Goal: Task Accomplishment & Management: Complete application form

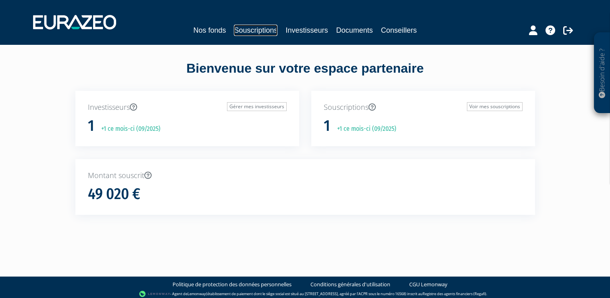
click at [263, 30] on link "Souscriptions" at bounding box center [256, 30] width 44 height 11
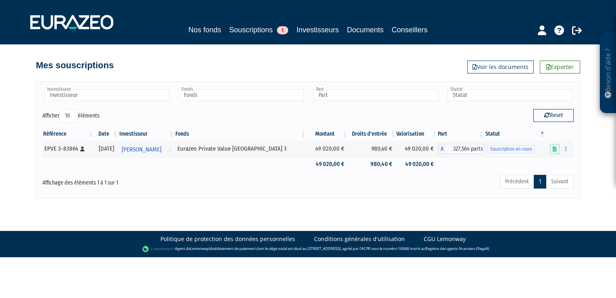
click at [334, 203] on body "Besoin d'aide ? × J'ai besoin d'aide Si vous avez une question à propos du fonc…" at bounding box center [308, 128] width 616 height 257
click at [370, 58] on div "Mes souscriptions Exporter Voir les documents" at bounding box center [308, 61] width 544 height 18
click at [376, 69] on div "Mes souscriptions Exporter Voir les documents" at bounding box center [308, 61] width 544 height 18
click at [255, 29] on link "Souscriptions 1" at bounding box center [258, 30] width 59 height 13
click at [308, 29] on link "Investisseurs" at bounding box center [317, 29] width 42 height 11
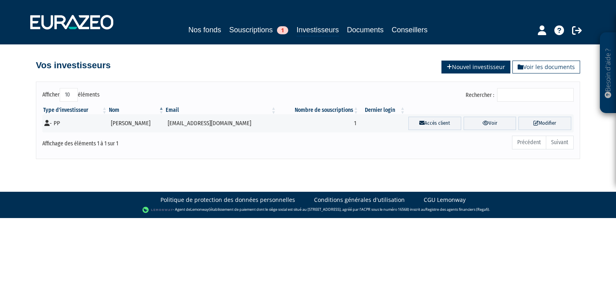
click at [447, 64] on icon at bounding box center [449, 67] width 5 height 6
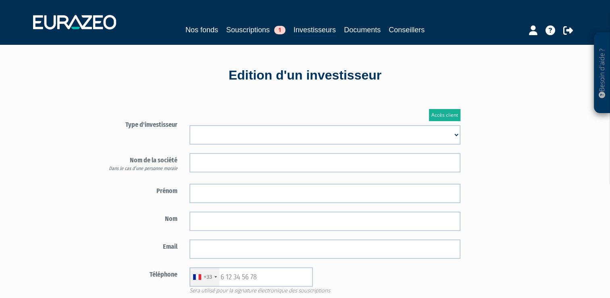
click at [271, 136] on select "Mr Mme Société" at bounding box center [325, 134] width 271 height 19
select select "2"
click at [190, 125] on select "Mr Mme Société" at bounding box center [325, 134] width 271 height 19
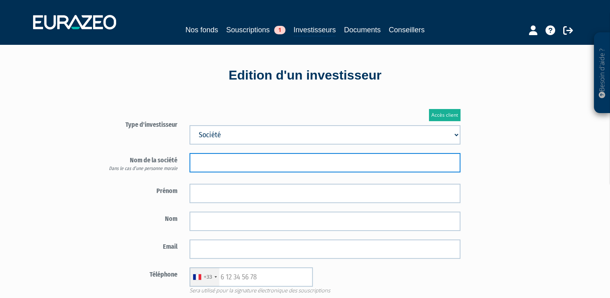
click at [244, 158] on input "text" at bounding box center [325, 162] width 271 height 19
type input "Entretien Multi service"
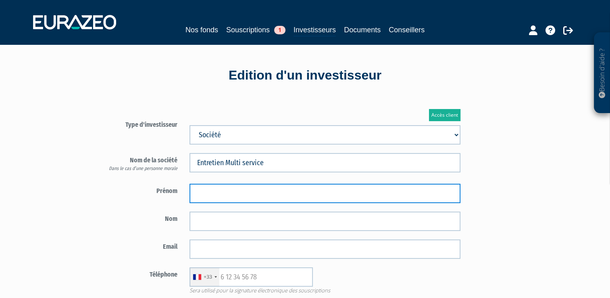
drag, startPoint x: 468, startPoint y: 261, endPoint x: 223, endPoint y: 193, distance: 254.5
click at [215, 188] on input "text" at bounding box center [325, 193] width 271 height 19
type input "Lionel"
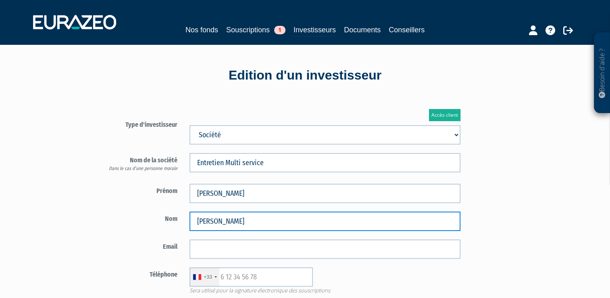
type input "Vincent"
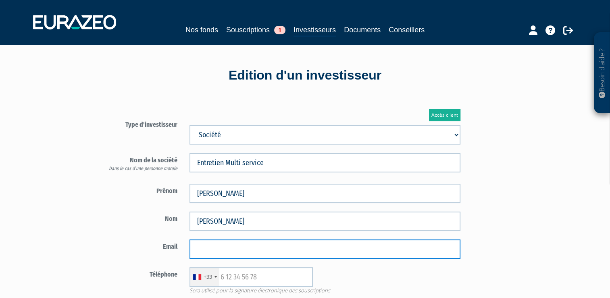
click at [344, 250] on input "email" at bounding box center [325, 248] width 271 height 19
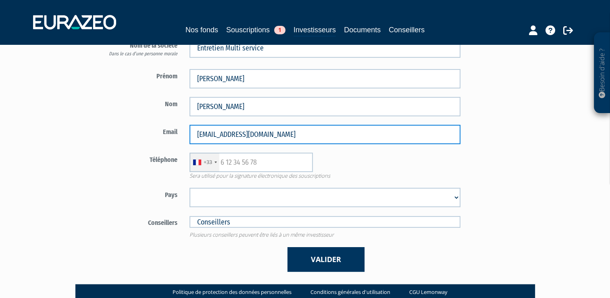
scroll to position [121, 0]
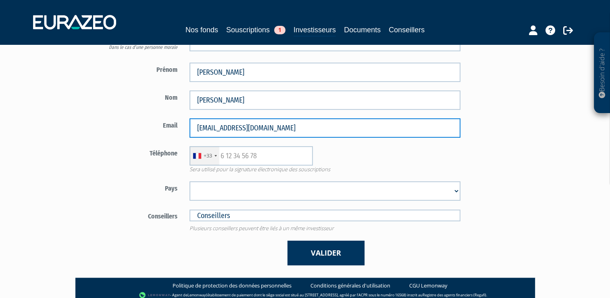
type input "emslyon69@gmail.com"
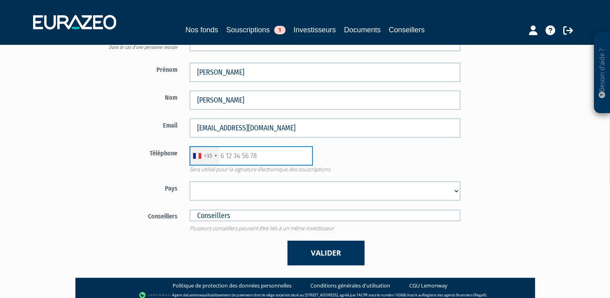
click at [242, 158] on input "text" at bounding box center [251, 155] width 123 height 19
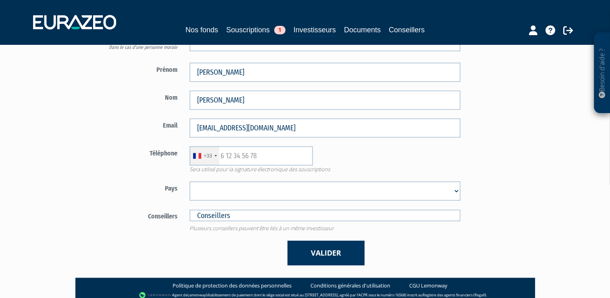
click at [496, 159] on div "Accès client Type d'investisseur Mr Mme Société" at bounding box center [326, 126] width 472 height 301
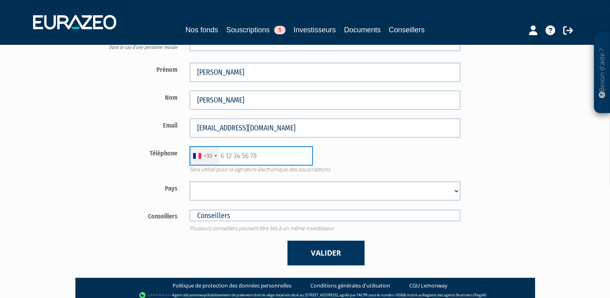
click at [269, 159] on input "text" at bounding box center [251, 155] width 123 height 19
type input "612036998"
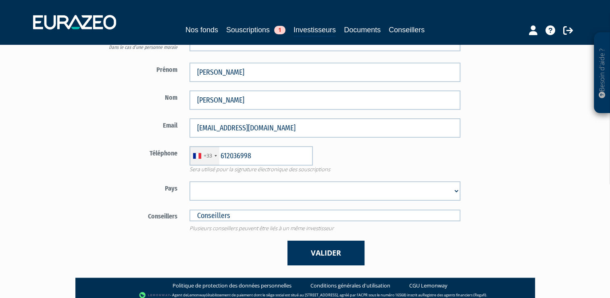
click at [426, 194] on select "Afghanistan Afrique du Sud Albanie Algérie Allemagne Andorre Angola Anguilla An…" at bounding box center [325, 190] width 271 height 19
select select "75"
click at [190, 181] on select "Afghanistan Afrique du Sud Albanie Algérie Allemagne Andorre Angola Anguilla An…" at bounding box center [325, 190] width 271 height 19
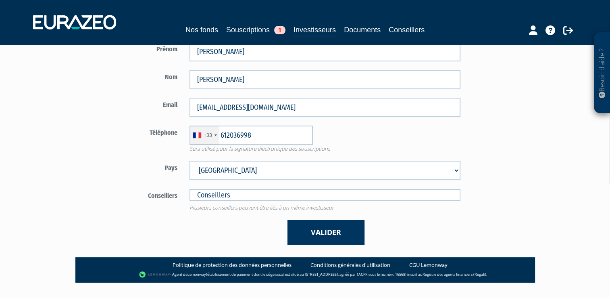
scroll to position [158, 0]
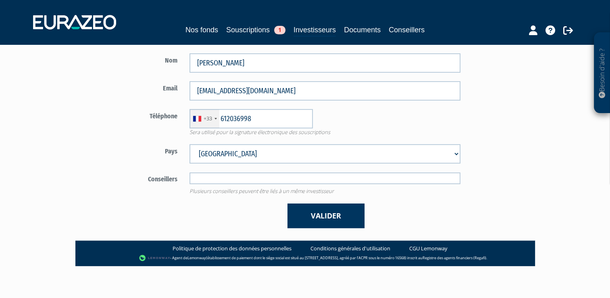
click at [281, 177] on input "text" at bounding box center [325, 178] width 271 height 12
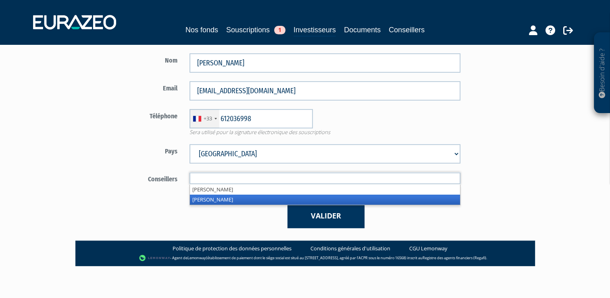
click at [257, 200] on li "Olivier Seguin" at bounding box center [325, 199] width 270 height 10
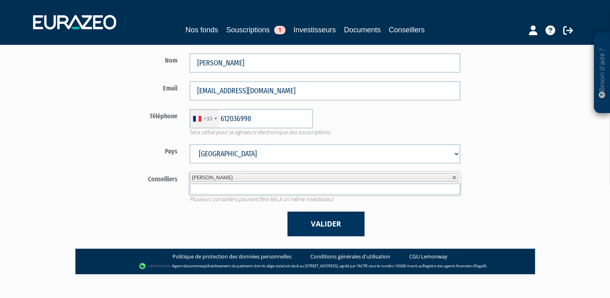
click at [262, 180] on li "Olivier Seguin" at bounding box center [324, 177] width 269 height 8
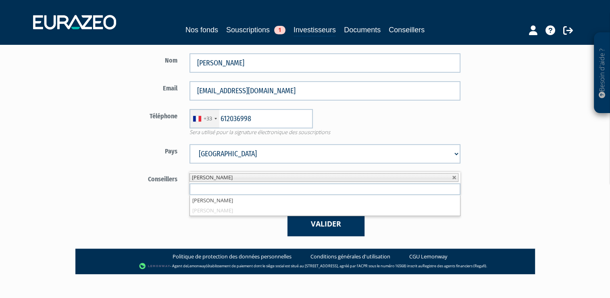
click at [485, 194] on div "Accès client Type d'investisseur Mr Mme Société" at bounding box center [326, 94] width 472 height 310
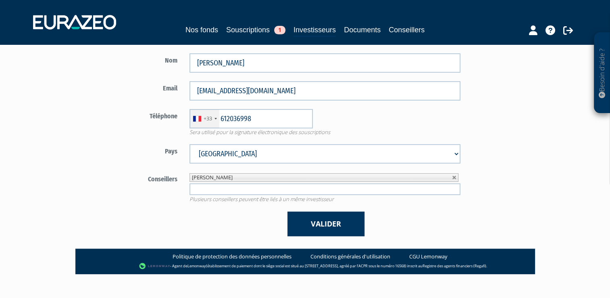
click at [257, 233] on div "Valider" at bounding box center [325, 223] width 283 height 25
click at [314, 220] on button "Valider" at bounding box center [326, 223] width 77 height 25
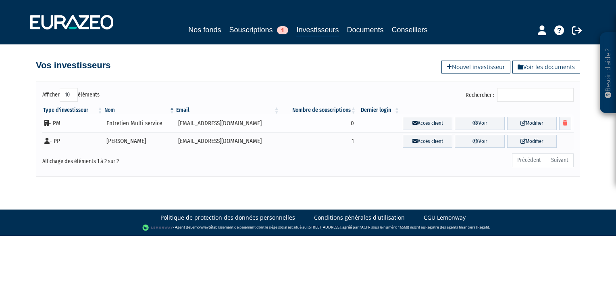
click at [148, 124] on td "Entretien Multi service" at bounding box center [140, 123] width 72 height 18
click at [241, 122] on td "[EMAIL_ADDRESS][DOMAIN_NAME]" at bounding box center [227, 123] width 105 height 18
drag, startPoint x: 146, startPoint y: 121, endPoint x: 156, endPoint y: 126, distance: 11.0
click at [146, 121] on td "Entretien Multi service" at bounding box center [140, 123] width 72 height 18
click at [58, 123] on td "- PM" at bounding box center [72, 123] width 61 height 18
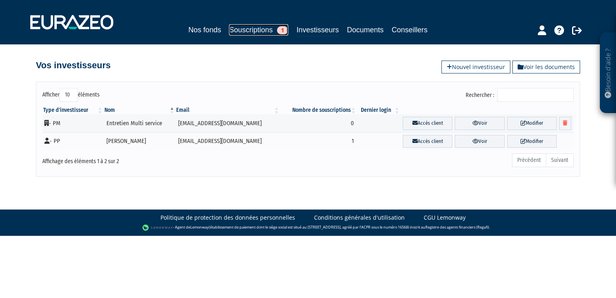
click at [258, 30] on link "Souscriptions 1" at bounding box center [258, 29] width 59 height 11
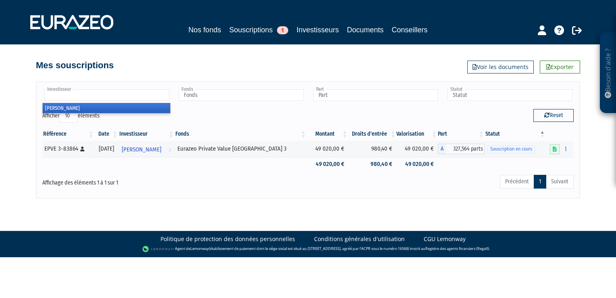
click at [144, 98] on input "text" at bounding box center [106, 95] width 125 height 12
click at [149, 94] on input "text" at bounding box center [106, 95] width 125 height 12
click at [134, 93] on input "text" at bounding box center [106, 95] width 125 height 12
click at [134, 90] on input "text" at bounding box center [106, 95] width 125 height 12
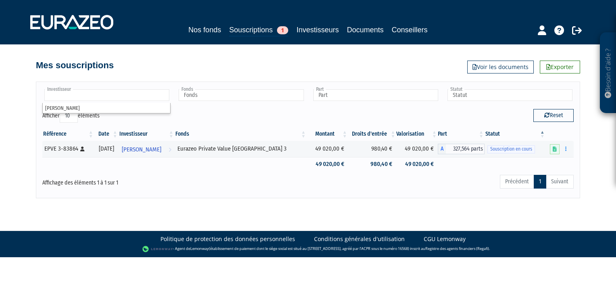
click at [133, 93] on input "text" at bounding box center [106, 95] width 125 height 12
click at [256, 29] on link "Souscriptions 1" at bounding box center [258, 30] width 59 height 13
type input "Investisseur"
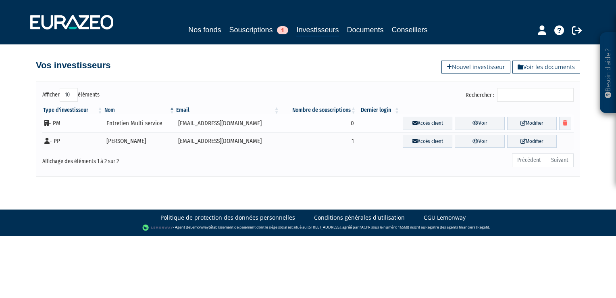
click at [109, 121] on td "Entretien Multi service" at bounding box center [140, 123] width 72 height 18
click at [129, 121] on td "Entretien Multi service" at bounding box center [140, 123] width 72 height 18
click at [255, 29] on link "Souscriptions 1" at bounding box center [258, 29] width 59 height 11
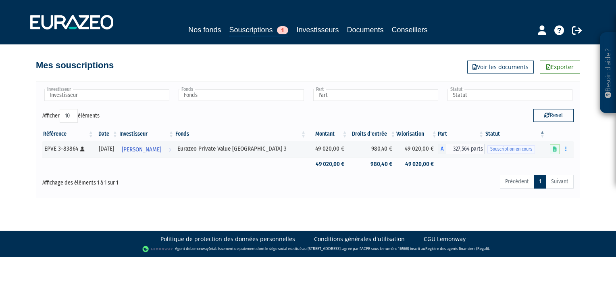
click at [163, 109] on div "Afficher 10 25 50 100 éléments" at bounding box center [172, 117] width 260 height 16
click at [192, 111] on div "Afficher 10 25 50 100 éléments" at bounding box center [172, 117] width 260 height 16
click at [215, 109] on div "Afficher 10 25 50 100 éléments" at bounding box center [172, 117] width 260 height 16
click at [221, 108] on div "Investisseur JORIS GAONA Investisseur Fonds Eurazeo Private Value Europe 3 Fond…" at bounding box center [308, 98] width 544 height 21
click at [281, 186] on div "Précédent 1 Suivant" at bounding box center [421, 183] width 305 height 18
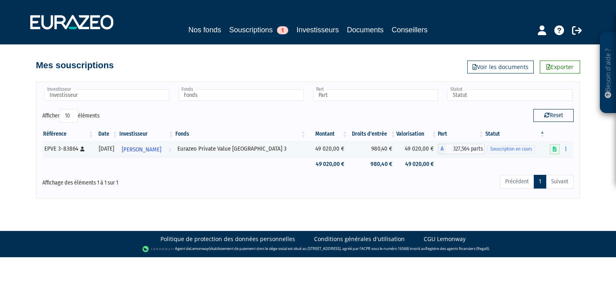
click at [288, 183] on div "Précédent 1 Suivant" at bounding box center [421, 183] width 305 height 18
click at [304, 181] on div "Précédent 1 Suivant" at bounding box center [421, 183] width 305 height 18
click at [318, 179] on div "Précédent 1 Suivant" at bounding box center [421, 183] width 305 height 18
click at [308, 114] on div "Reset" at bounding box center [444, 117] width 272 height 16
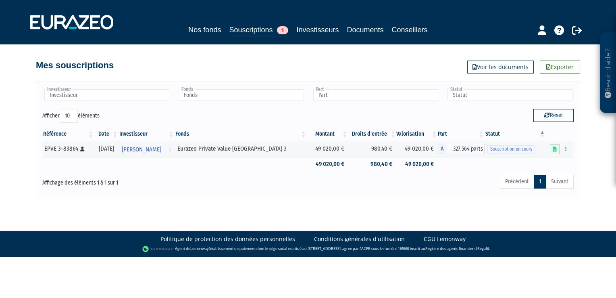
drag, startPoint x: 308, startPoint y: 114, endPoint x: 290, endPoint y: 114, distance: 18.1
click at [290, 114] on div "Afficher 10 25 50 100 éléments" at bounding box center [172, 117] width 260 height 16
click at [297, 111] on div "Afficher 10 25 50 100 éléments" at bounding box center [172, 117] width 260 height 16
click at [308, 106] on div "Investisseur JORIS GAONA Investisseur Fonds Eurazeo Private Value Europe 3 Fond…" at bounding box center [308, 98] width 544 height 21
click at [227, 111] on div "Afficher 10 25 50 100 éléments" at bounding box center [172, 117] width 260 height 16
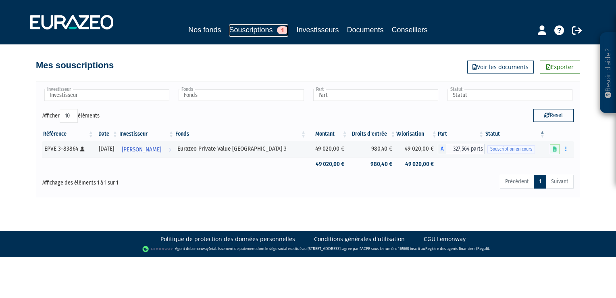
click at [246, 28] on link "Souscriptions 1" at bounding box center [258, 30] width 59 height 13
click at [319, 28] on link "Investisseurs" at bounding box center [317, 29] width 42 height 11
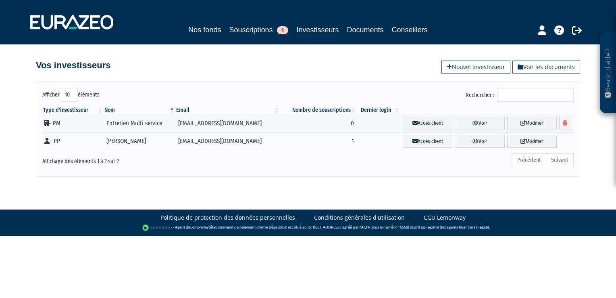
click at [169, 166] on div "Affichage des éléments 1 à 2 sur 2" at bounding box center [149, 161] width 227 height 18
click at [173, 164] on div "Affichage des éléments 1 à 2 sur 2" at bounding box center [149, 158] width 215 height 13
click at [178, 159] on div "Affichage des éléments 1 à 2 sur 2" at bounding box center [149, 158] width 215 height 13
click at [177, 160] on div "Affichage des éléments 1 à 2 sur 2" at bounding box center [149, 158] width 215 height 13
click at [176, 157] on div "Affichage des éléments 1 à 2 sur 2" at bounding box center [149, 158] width 215 height 13
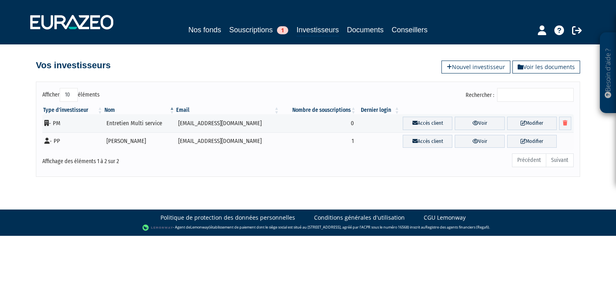
click at [241, 71] on div "Vos investisseurs Voir les documents Nouvel investisseur" at bounding box center [308, 58] width 460 height 29
click at [261, 68] on div "Vos investisseurs Voir les documents Nouvel investisseur" at bounding box center [308, 61] width 544 height 18
click at [334, 188] on body "Besoin d'aide ? × J'ai besoin d'aide Si vous avez une question à propos du fonc…" at bounding box center [308, 118] width 616 height 236
click at [346, 179] on body "Besoin d'aide ? × J'ai besoin d'aide Si vous avez une question à propos du fonc…" at bounding box center [308, 118] width 616 height 236
click at [473, 120] on icon at bounding box center [476, 122] width 6 height 5
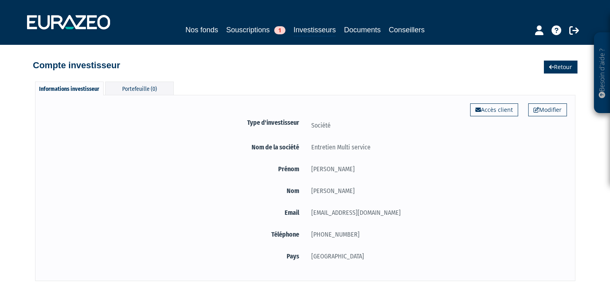
click at [546, 65] on link "Retour" at bounding box center [560, 66] width 33 height 13
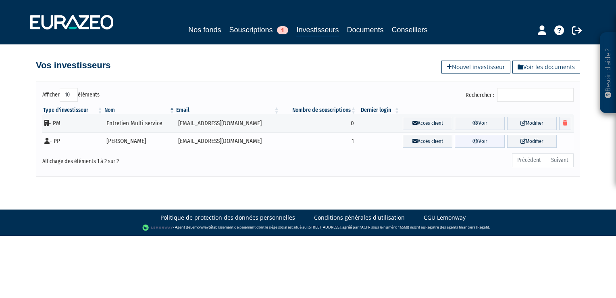
click at [474, 138] on link "Voir" at bounding box center [480, 141] width 50 height 13
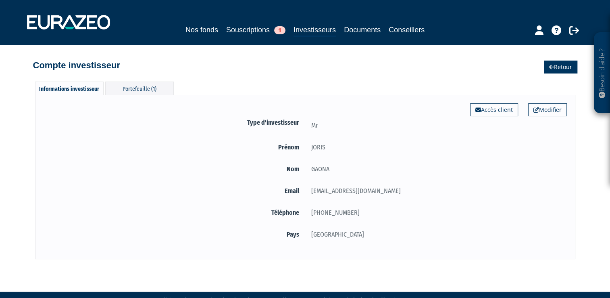
click at [552, 64] on icon at bounding box center [551, 67] width 5 height 6
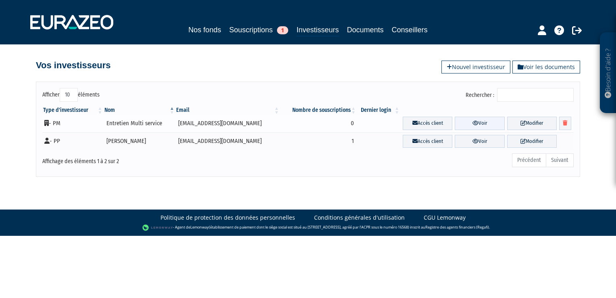
click at [473, 121] on link "Voir" at bounding box center [480, 123] width 50 height 13
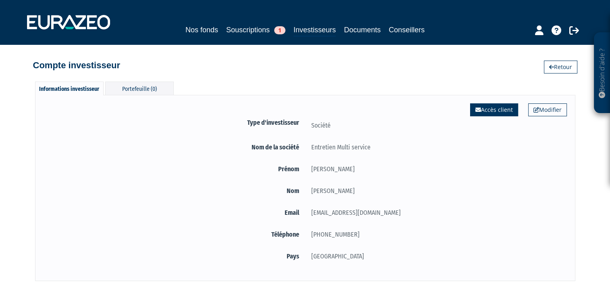
click at [481, 108] on link "Accès client" at bounding box center [494, 109] width 48 height 13
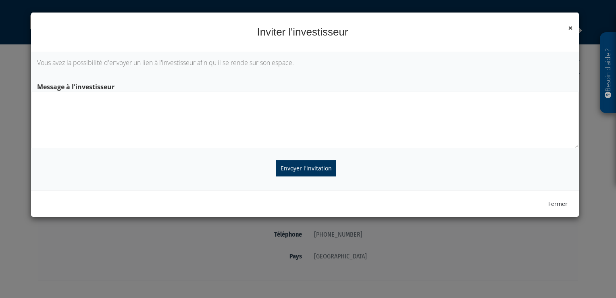
click at [571, 29] on span "×" at bounding box center [570, 27] width 5 height 11
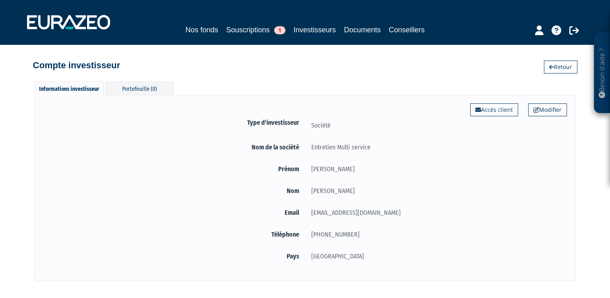
click at [494, 198] on div "Nom Vincent" at bounding box center [306, 192] width 524 height 13
click at [65, 178] on form "Type d'investisseur Société Nom de la société Entretien Multi service Prénom Li…" at bounding box center [306, 190] width 524 height 147
drag, startPoint x: 65, startPoint y: 178, endPoint x: 77, endPoint y: 187, distance: 14.8
click at [77, 187] on form "Type d'investisseur Société Nom de la société Entretien Multi service Prénom Li…" at bounding box center [306, 190] width 524 height 147
